Goal: Download file/media

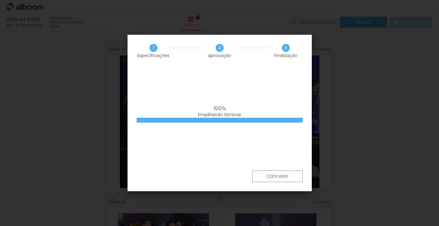
scroll to position [3105, 0]
